Goal: Transaction & Acquisition: Book appointment/travel/reservation

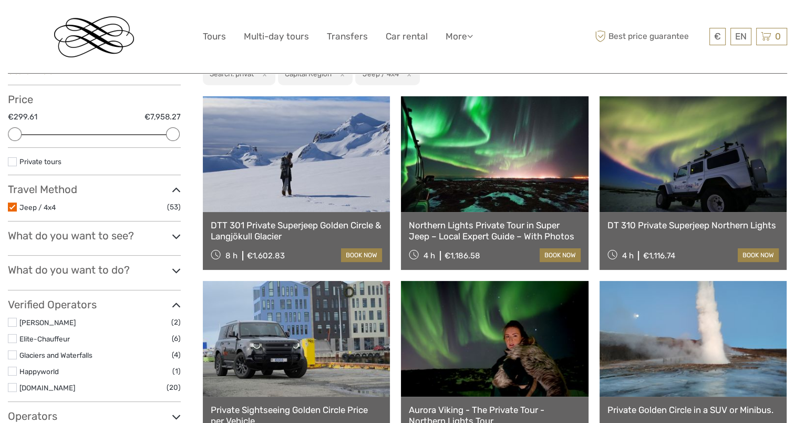
scroll to position [107, 0]
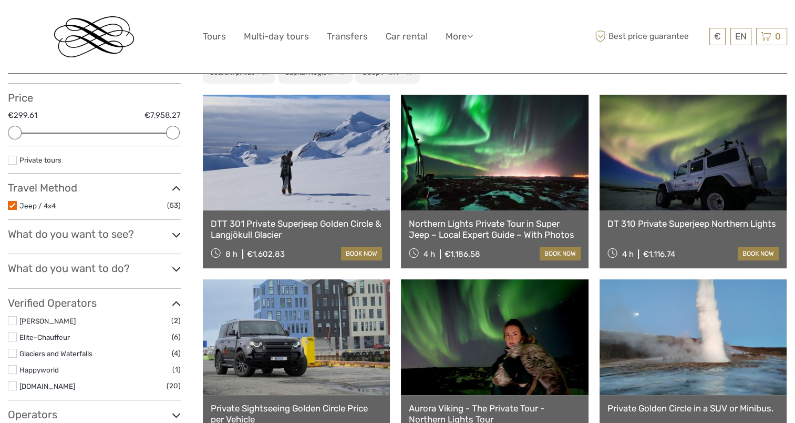
click at [13, 207] on label at bounding box center [12, 205] width 9 height 9
click at [0, 0] on input "checkbox" at bounding box center [0, 0] width 0 height 0
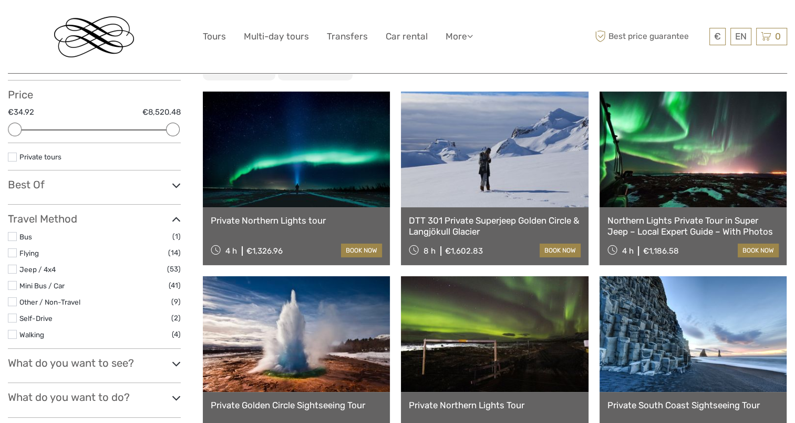
scroll to position [132, 0]
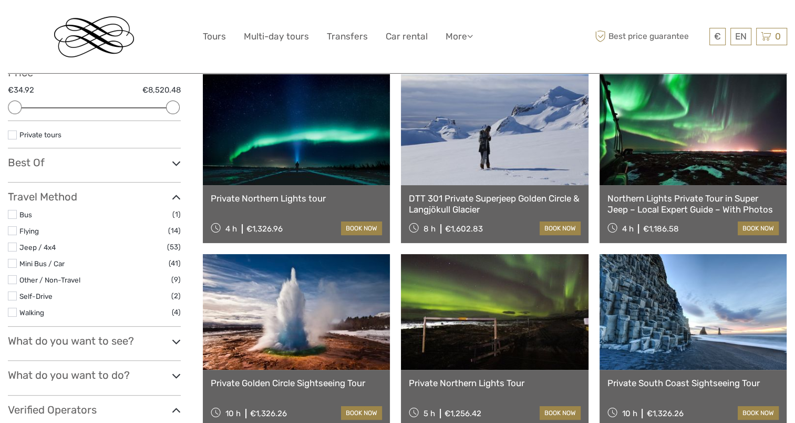
click at [14, 231] on label at bounding box center [12, 230] width 9 height 9
click at [0, 0] on input "checkbox" at bounding box center [0, 0] width 0 height 0
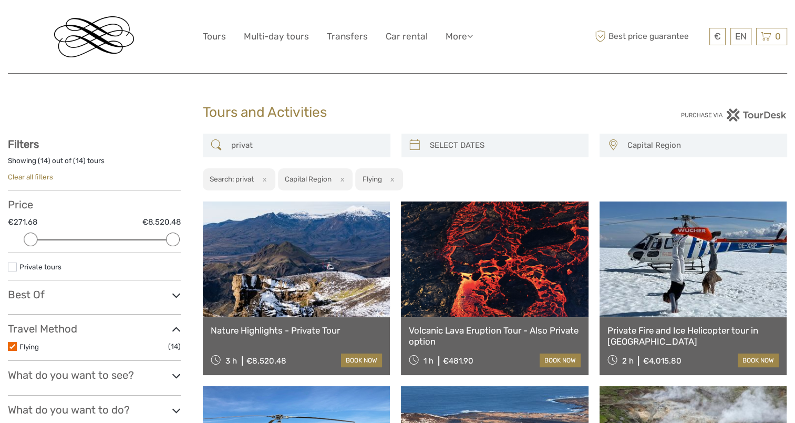
click at [282, 147] on input "privat" at bounding box center [306, 145] width 158 height 18
type input "p"
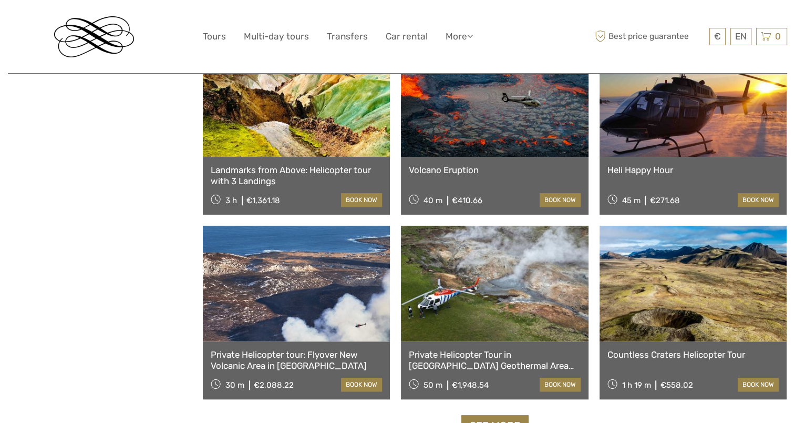
scroll to position [947, 0]
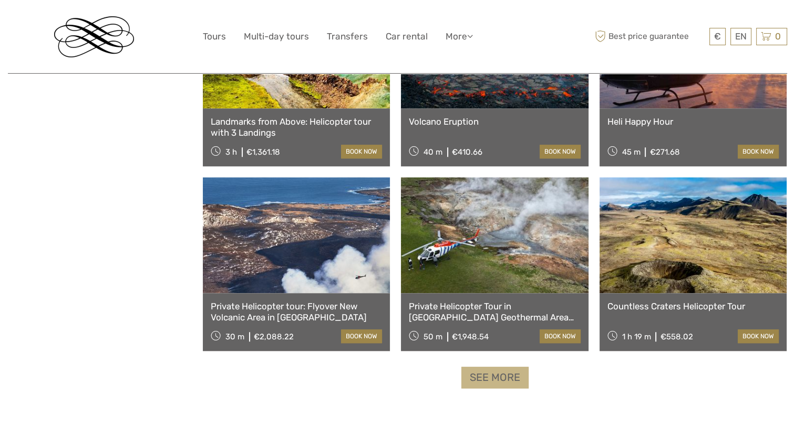
click at [498, 376] on link "See more" at bounding box center [495, 377] width 67 height 22
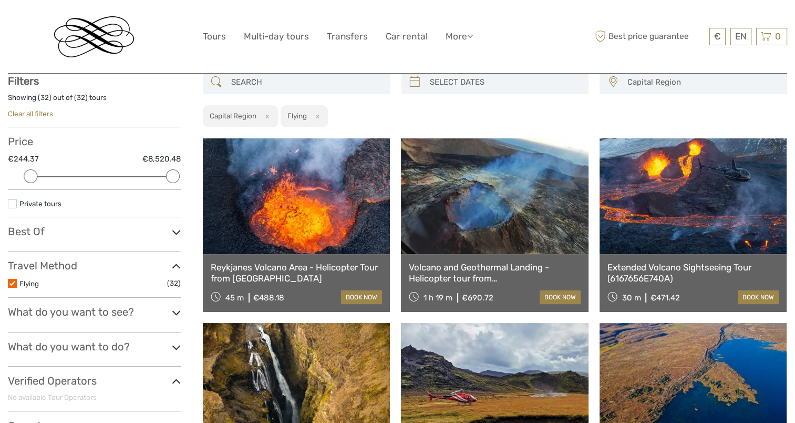
scroll to position [0, 0]
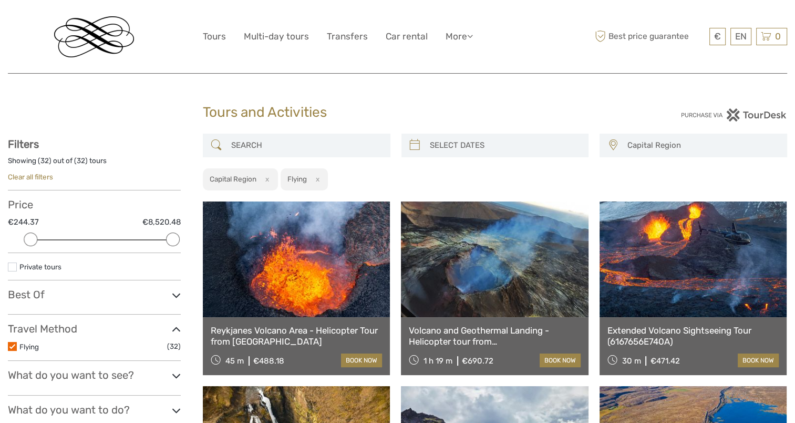
type input "06/09/2025"
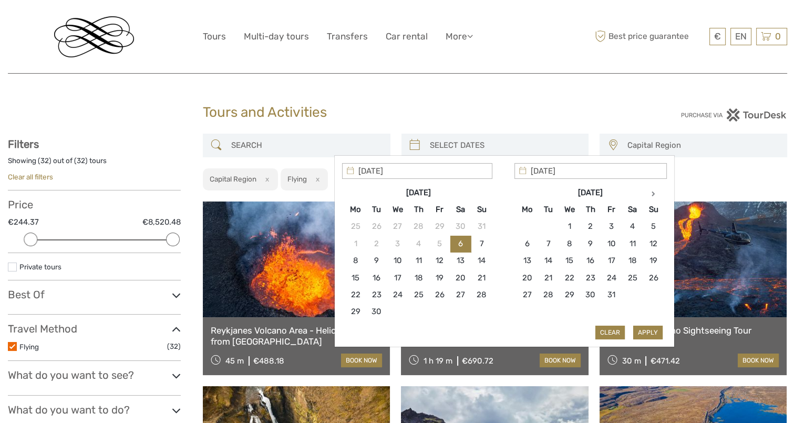
click at [474, 148] on input "search" at bounding box center [505, 145] width 158 height 18
type input "18/10/2025"
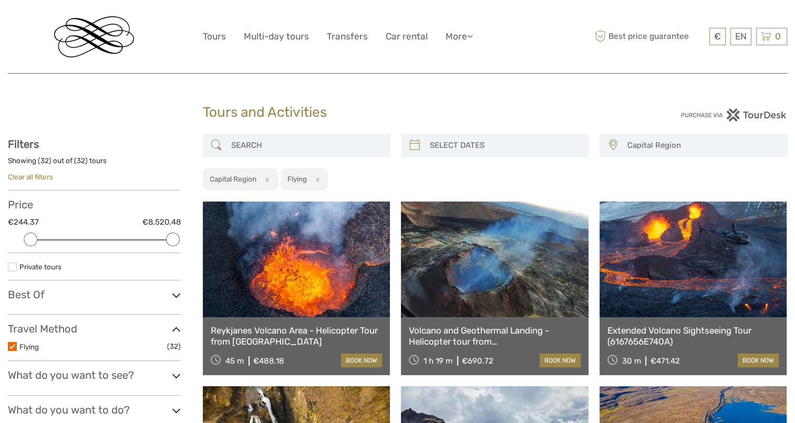
click at [712, 169] on div "Capital Region Capital Region North Reykjanes / Keflavík South Southeast West C…" at bounding box center [495, 162] width 585 height 57
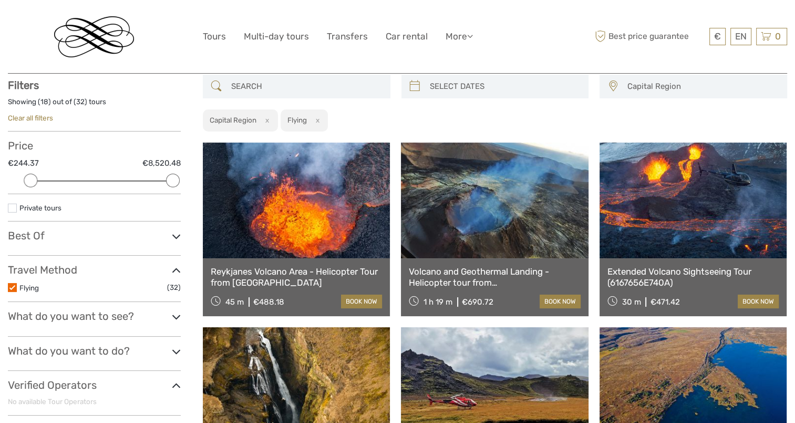
scroll to position [59, 0]
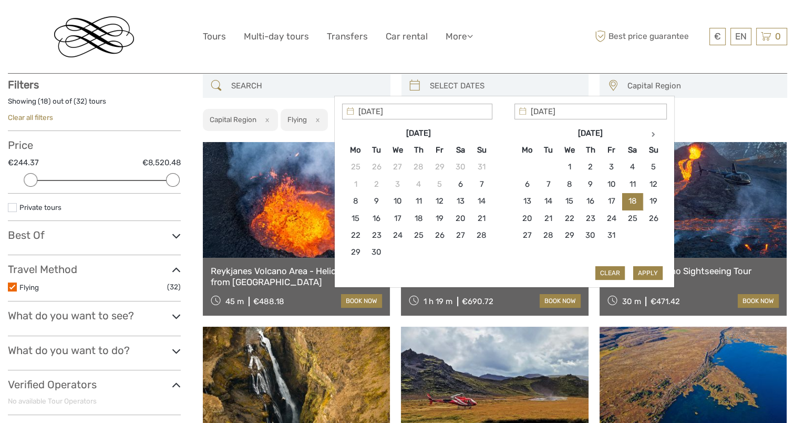
drag, startPoint x: 528, startPoint y: 104, endPoint x: 472, endPoint y: 79, distance: 61.4
click at [472, 79] on div "Capital Region Capital Region North Reykjanes / Keflavík South Southeast West C…" at bounding box center [495, 102] width 585 height 57
type input "18/10/2025"
click at [644, 269] on button "Apply" at bounding box center [648, 273] width 29 height 14
type input "18/10/2025 - 18/10/2025"
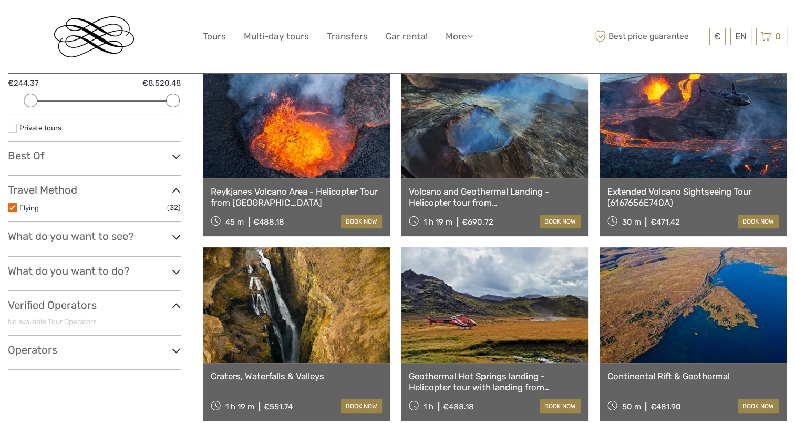
scroll to position [150, 0]
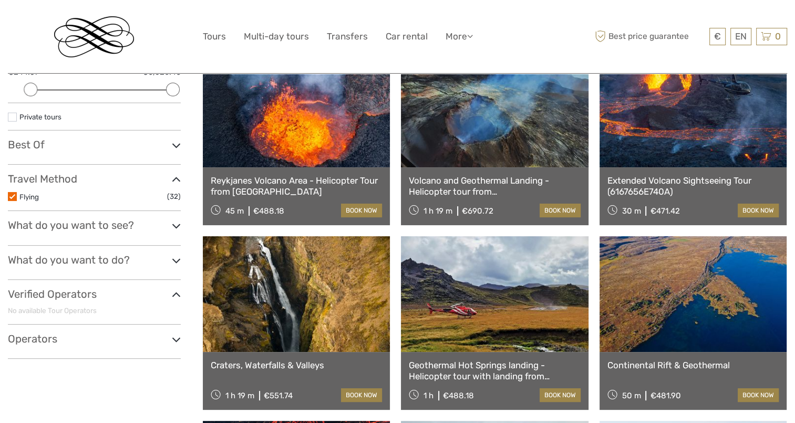
click at [172, 222] on icon at bounding box center [176, 226] width 9 height 14
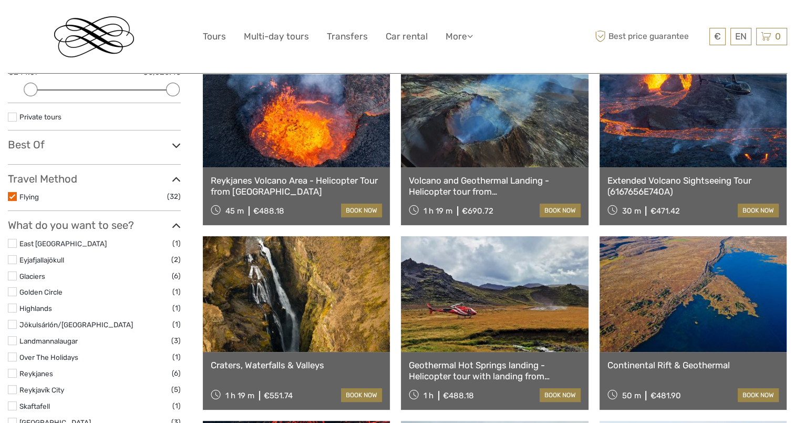
click at [14, 275] on label at bounding box center [12, 275] width 9 height 9
click at [0, 0] on input "checkbox" at bounding box center [0, 0] width 0 height 0
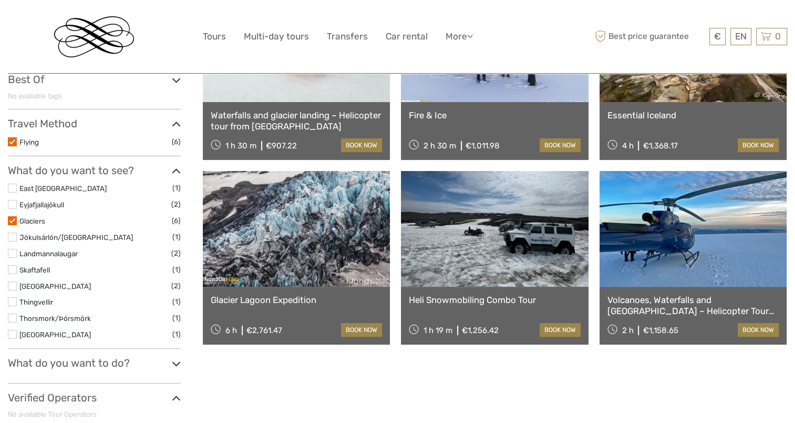
scroll to position [215, 0]
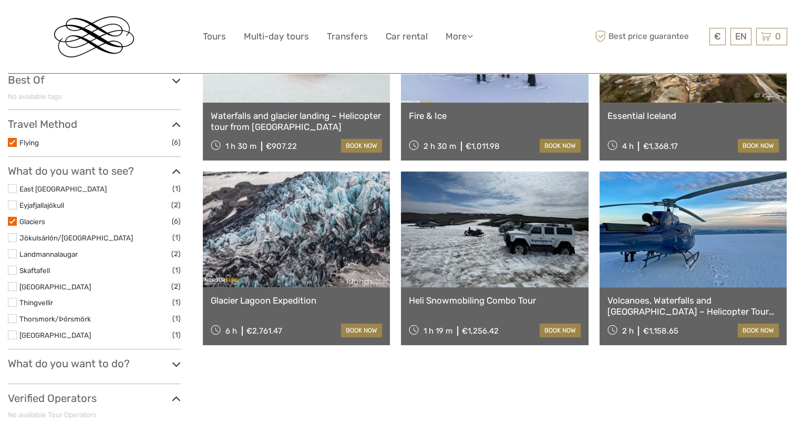
click at [658, 264] on link at bounding box center [693, 229] width 187 height 116
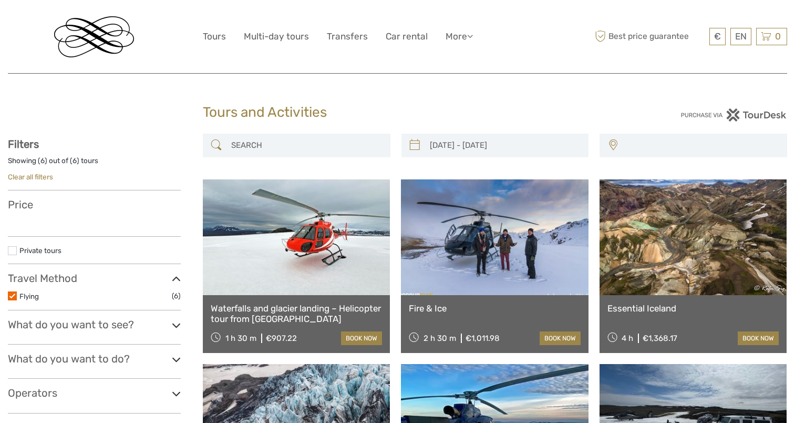
scroll to position [215, 0]
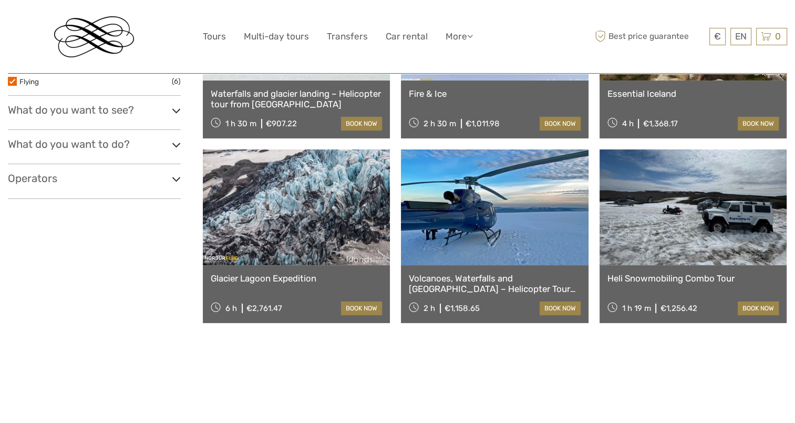
type input "18/10/2025 - 18/10/2025"
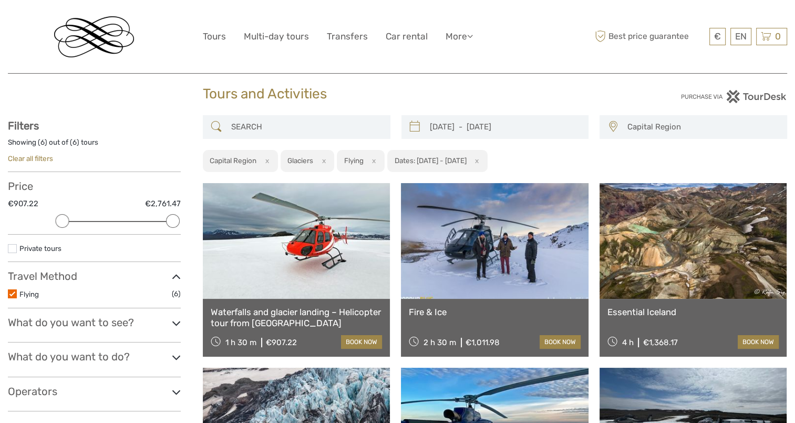
scroll to position [17, 0]
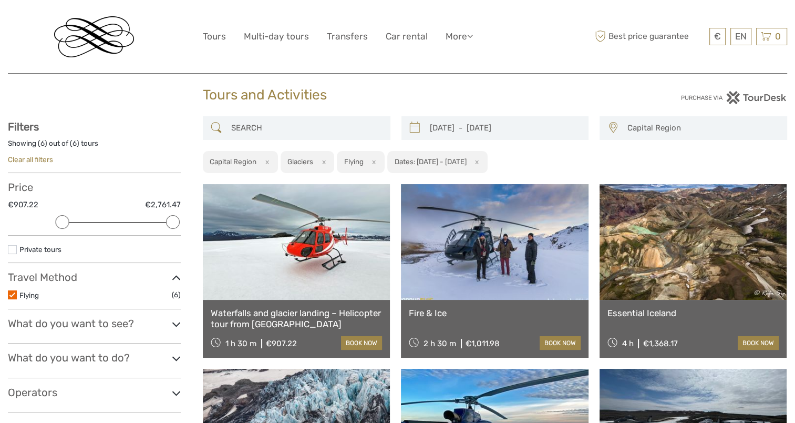
click at [292, 266] on link at bounding box center [296, 242] width 187 height 116
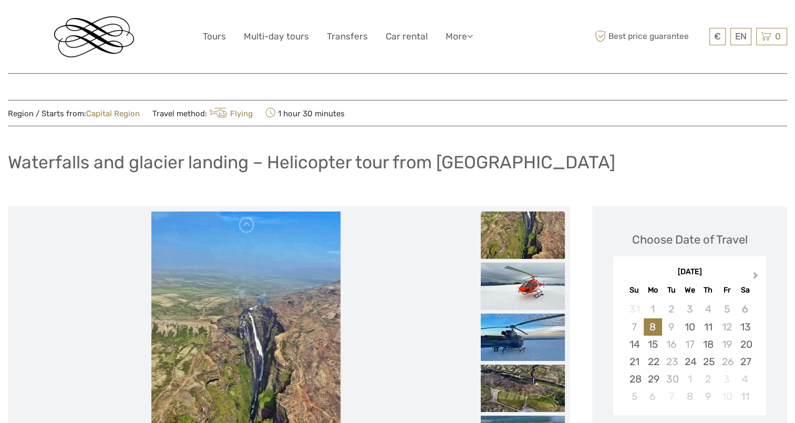
click at [756, 277] on span "Next Month" at bounding box center [756, 277] width 0 height 15
click at [739, 337] on div "18" at bounding box center [746, 343] width 18 height 17
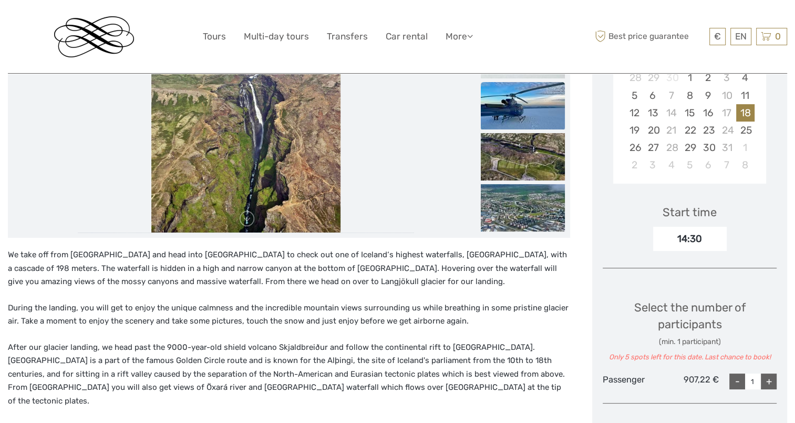
scroll to position [233, 0]
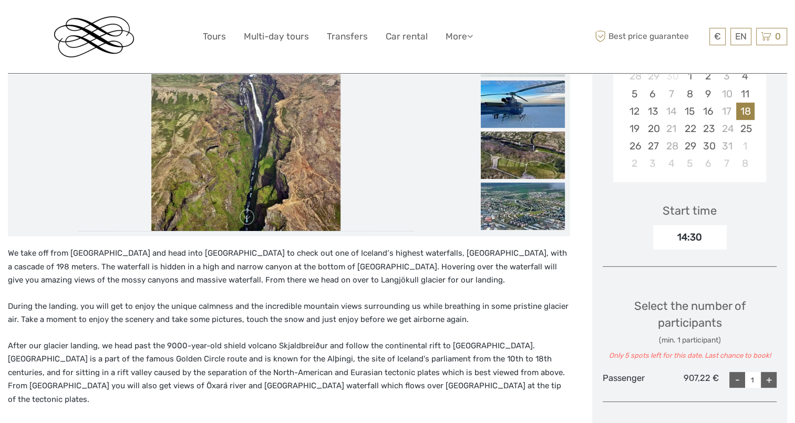
click at [769, 376] on div "+" at bounding box center [769, 380] width 16 height 16
type input "3"
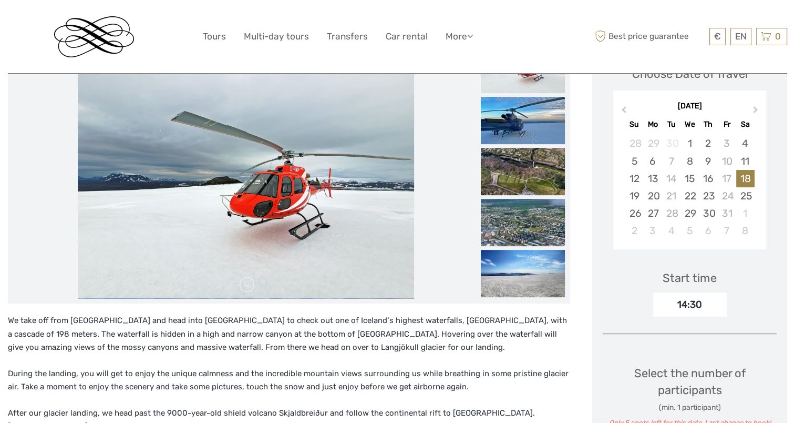
scroll to position [0, 0]
